Goal: Check status: Check status

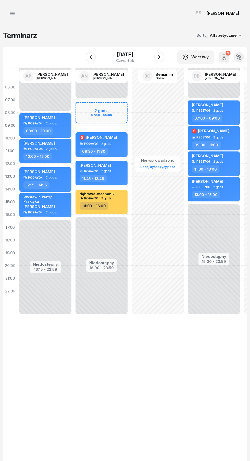
click at [127, 51] on div "[DATE]" at bounding box center [125, 57] width 52 height 15
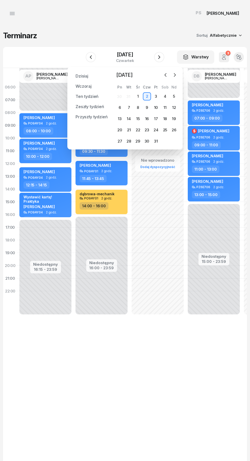
click at [178, 74] on button "button" at bounding box center [175, 75] width 8 height 8
click at [175, 75] on icon "button" at bounding box center [174, 74] width 5 height 5
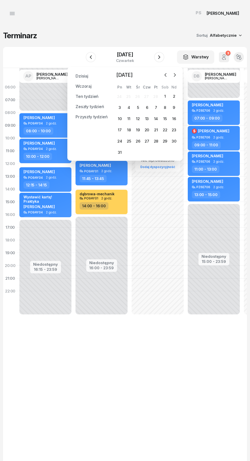
click at [175, 75] on icon "button" at bounding box center [174, 74] width 5 height 5
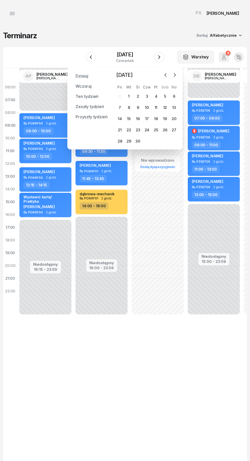
click at [177, 77] on button "button" at bounding box center [175, 75] width 8 height 8
click at [175, 75] on icon "button" at bounding box center [174, 74] width 5 height 5
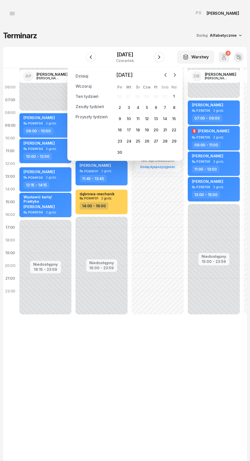
click at [175, 75] on icon "button" at bounding box center [174, 74] width 5 height 5
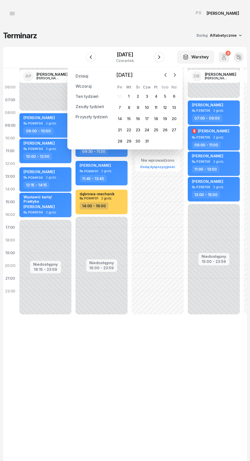
click at [175, 75] on icon "button" at bounding box center [174, 74] width 5 height 5
click at [178, 75] on button "button" at bounding box center [175, 75] width 8 height 8
click at [147, 108] on div "9" at bounding box center [147, 108] width 8 height 8
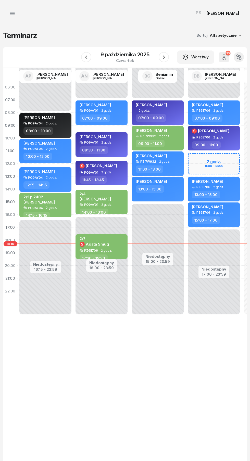
click at [217, 180] on span "[PERSON_NAME]" at bounding box center [207, 181] width 31 height 5
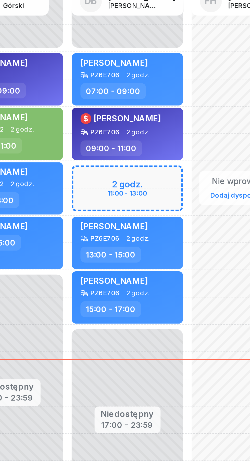
scroll to position [0, 31]
